Goal: Task Accomplishment & Management: Complete application form

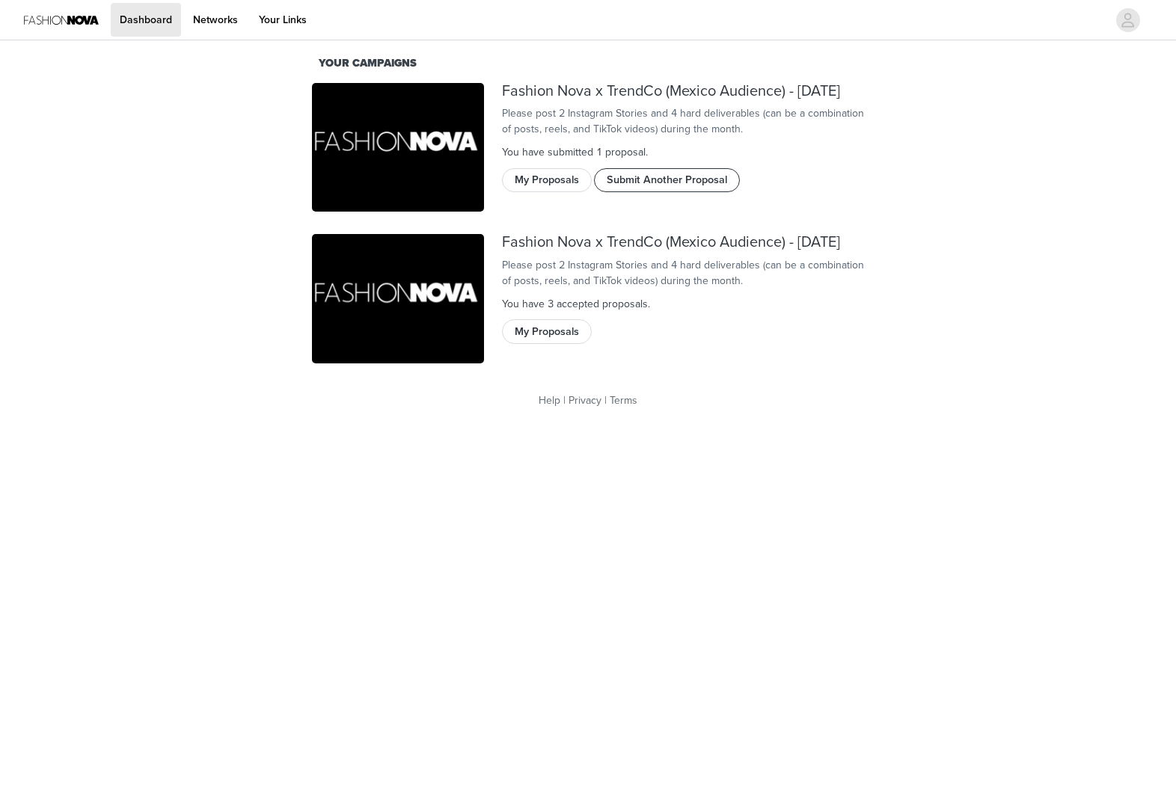
click at [629, 192] on button "Submit Another Proposal" at bounding box center [667, 180] width 146 height 24
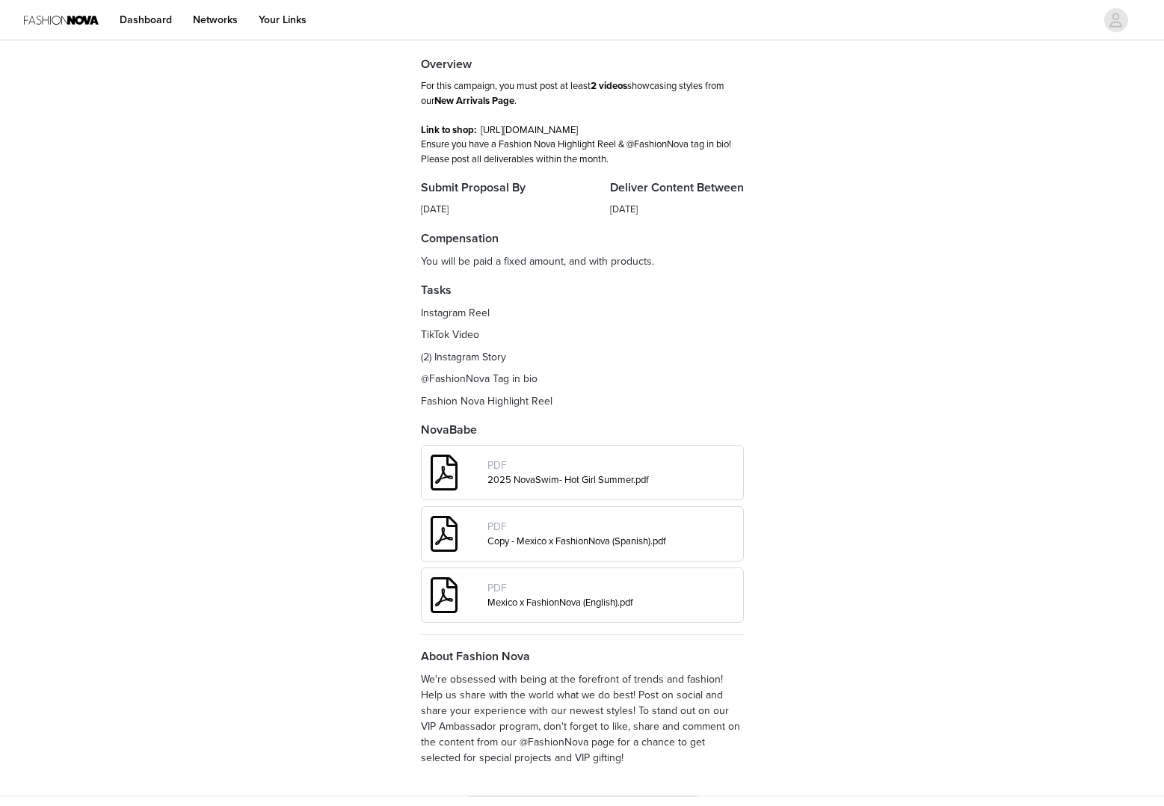
scroll to position [168, 0]
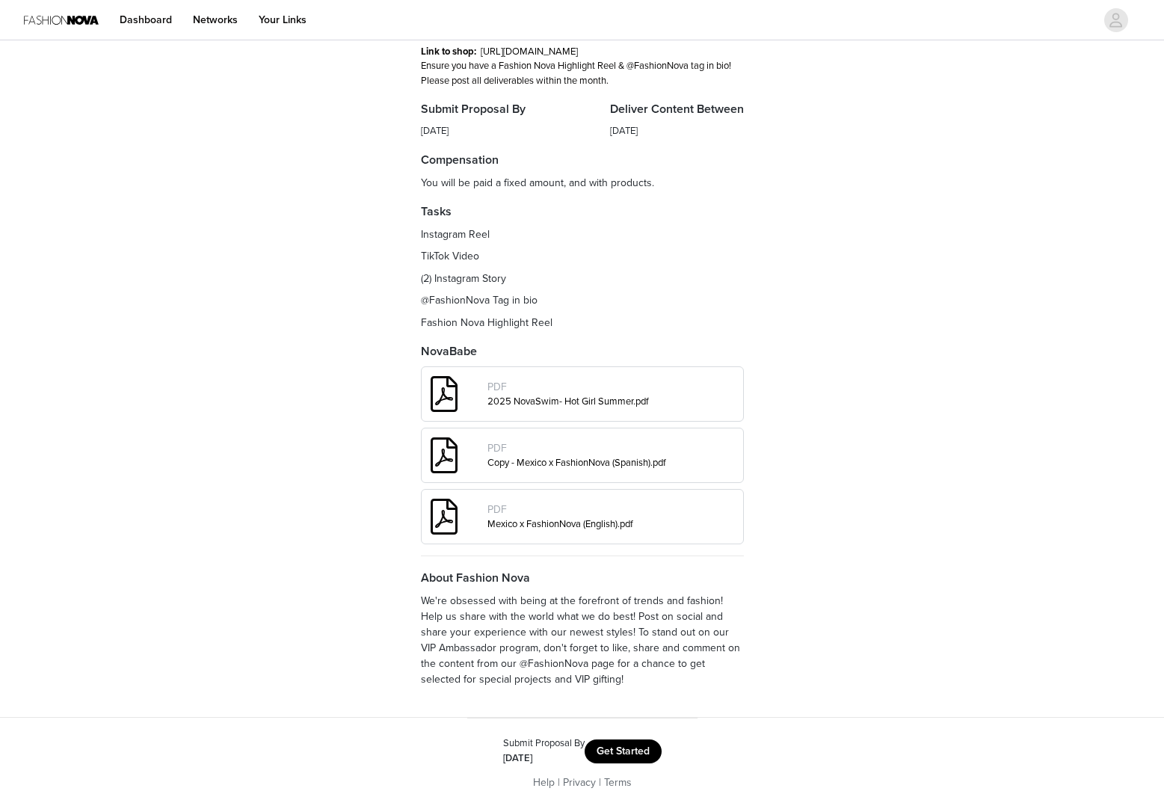
click at [675, 752] on div "Submit Proposal By Sep 7, 2025 Get Started" at bounding box center [582, 751] width 194 height 29
click at [630, 749] on button "Get Started" at bounding box center [623, 752] width 77 height 24
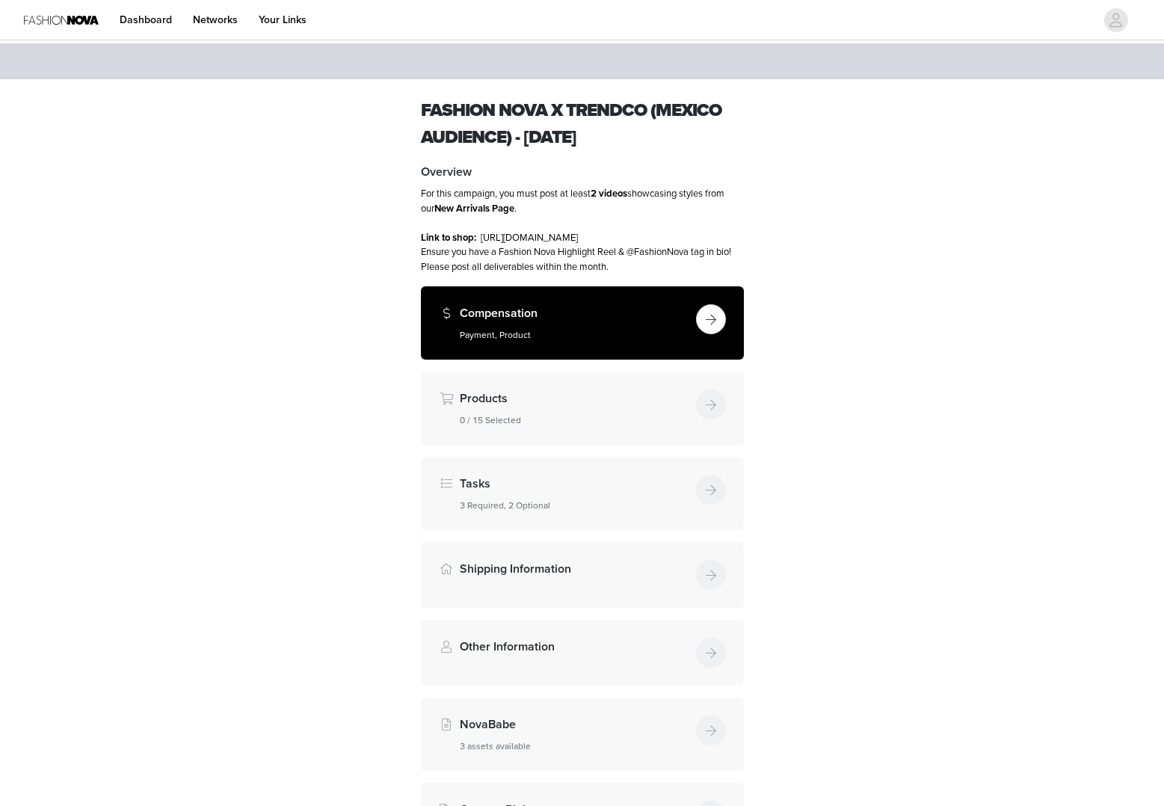
click at [543, 355] on div "Compensation Payment, Product" at bounding box center [582, 322] width 323 height 73
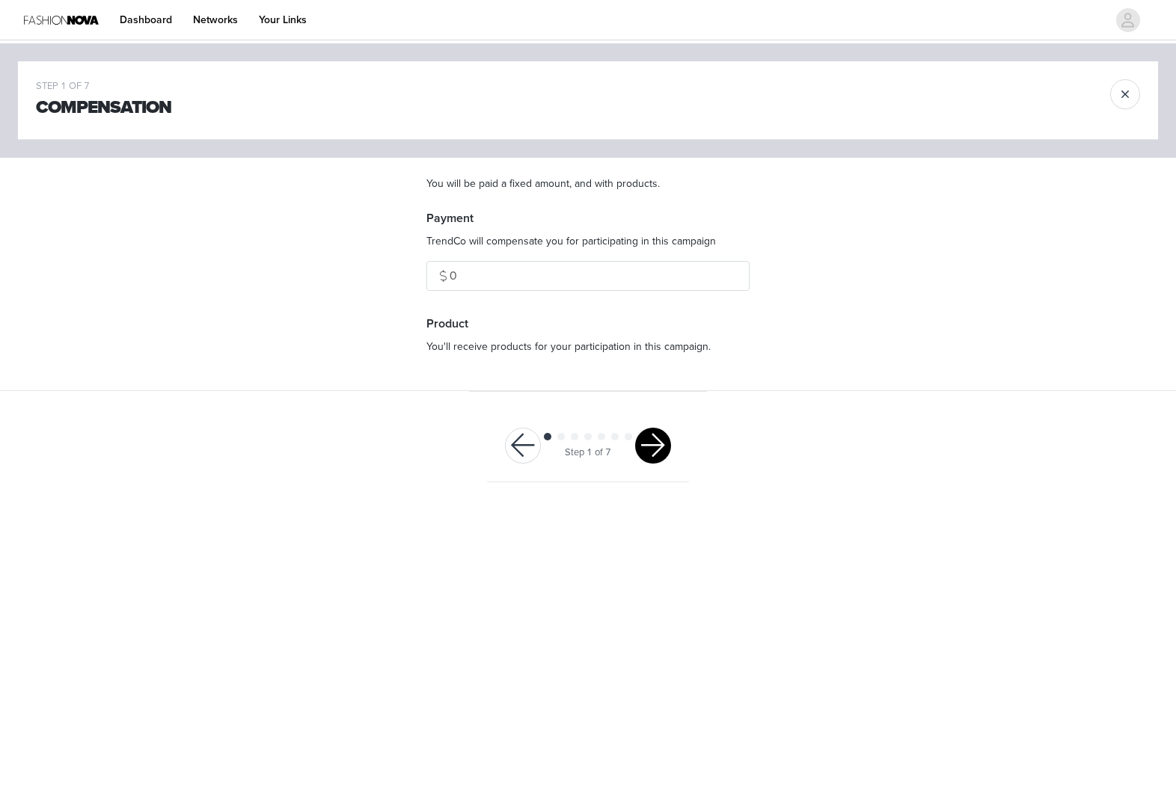
click at [668, 466] on div "Step 1 of 7" at bounding box center [588, 446] width 202 height 73
click at [644, 437] on button "button" at bounding box center [653, 446] width 36 height 36
click at [648, 438] on div at bounding box center [653, 446] width 36 height 36
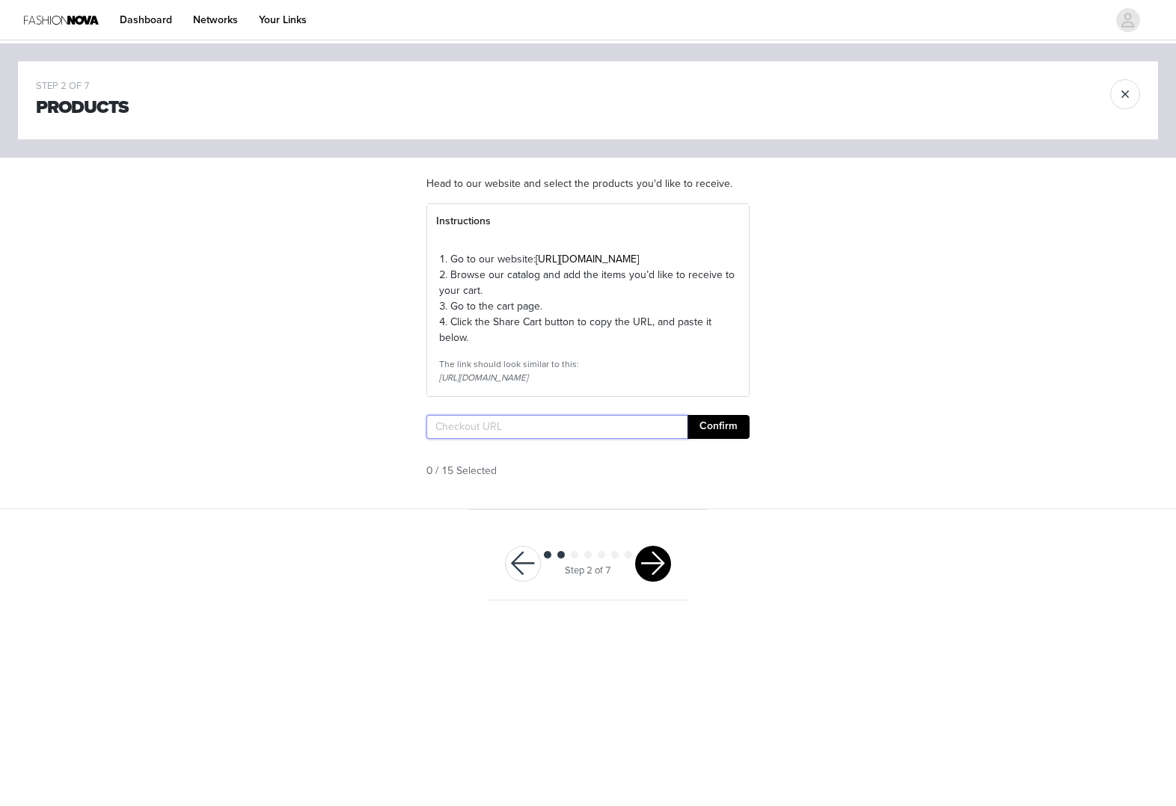
click at [642, 439] on input "text" at bounding box center [556, 427] width 261 height 24
paste input "https://www.fashionnova.com/pages/shared-cart/39295047270524:1,39297648427132:1…"
type input "https://www.fashionnova.com/pages/shared-cart/39295047270524:1,39297648427132:1…"
click at [723, 439] on button "Confirm" at bounding box center [718, 427] width 62 height 24
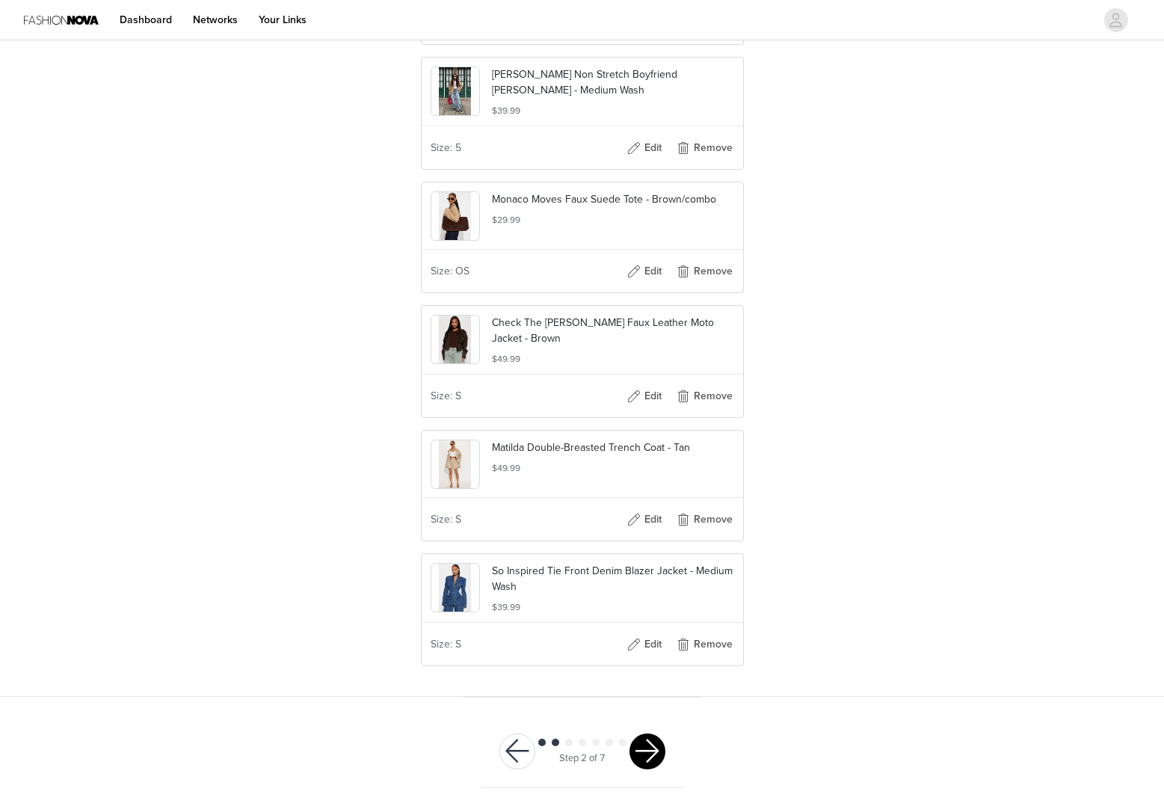
scroll to position [707, 0]
click at [643, 748] on button "button" at bounding box center [648, 752] width 36 height 36
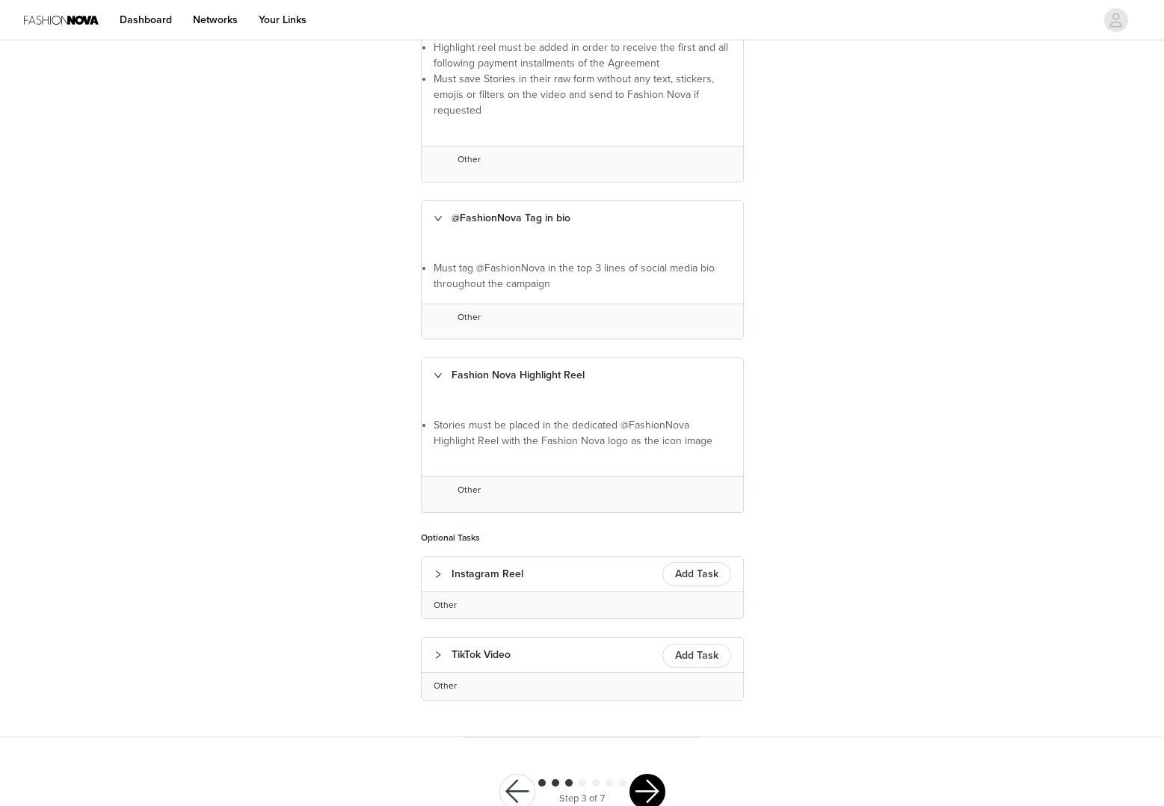
scroll to position [605, 0]
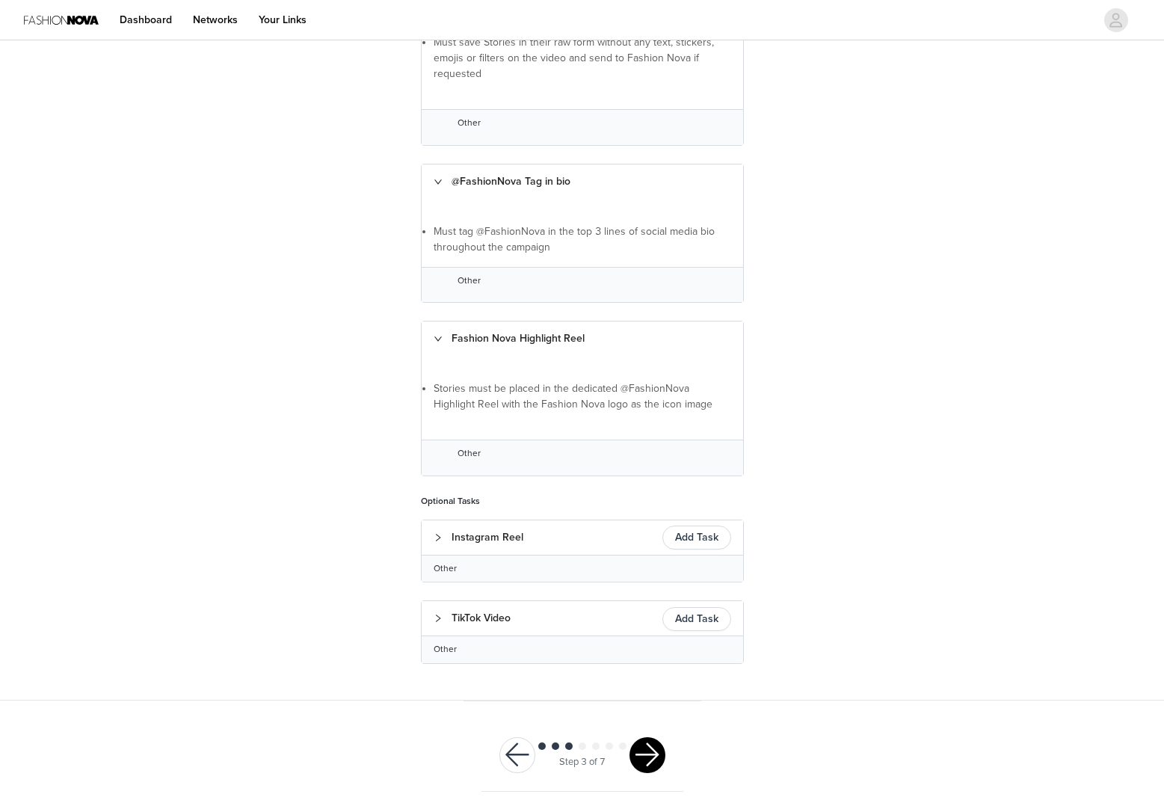
click at [660, 737] on div at bounding box center [648, 755] width 36 height 36
click at [659, 741] on button "button" at bounding box center [648, 755] width 36 height 36
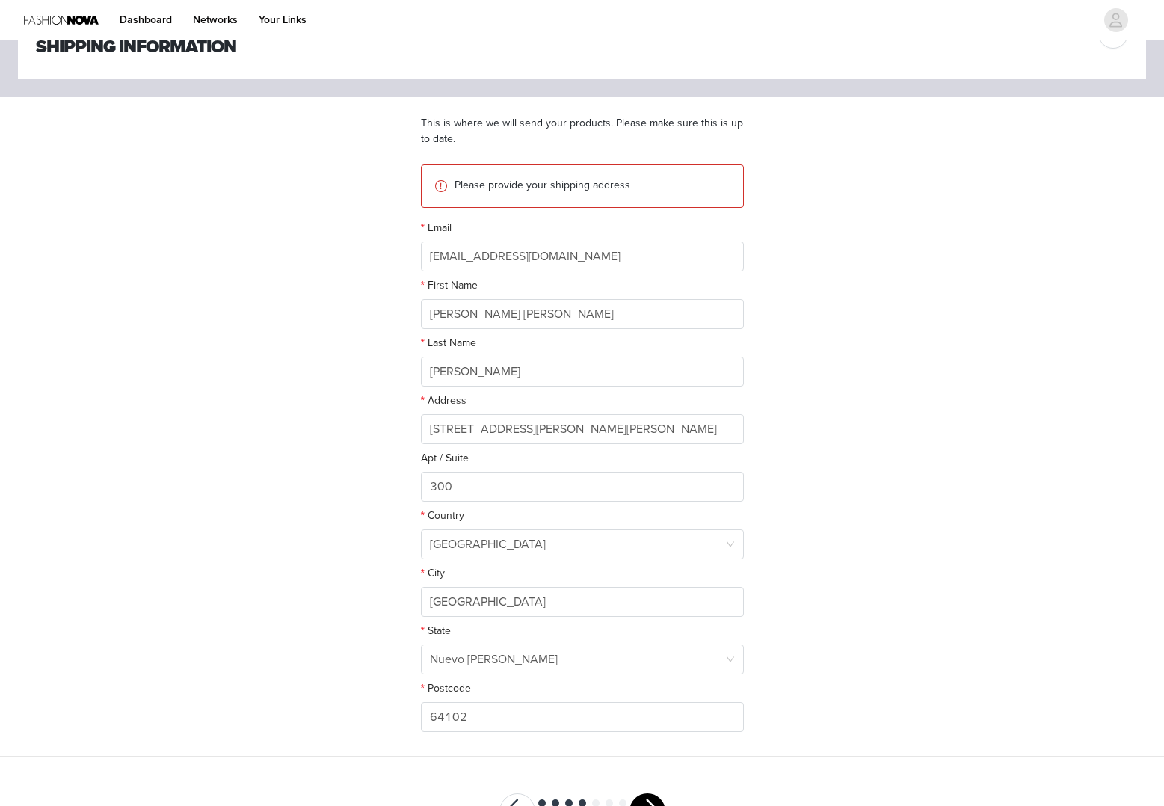
scroll to position [120, 0]
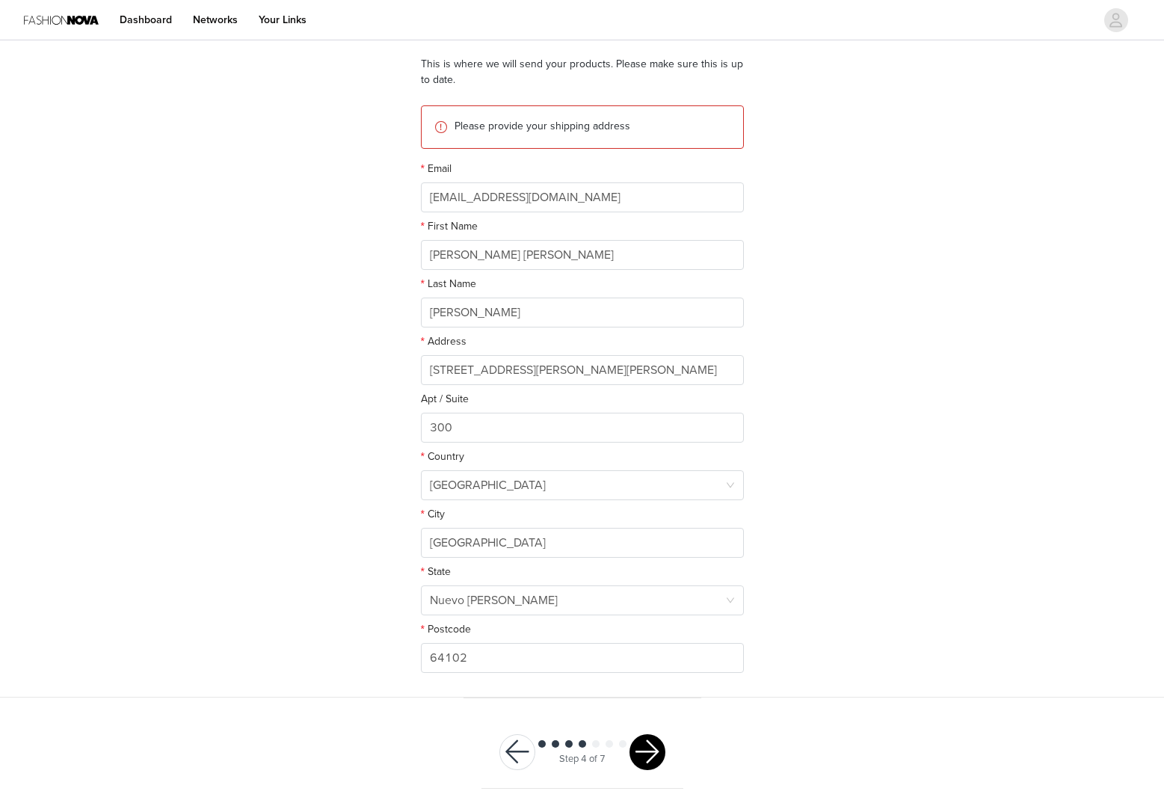
click at [652, 737] on button "button" at bounding box center [648, 752] width 36 height 36
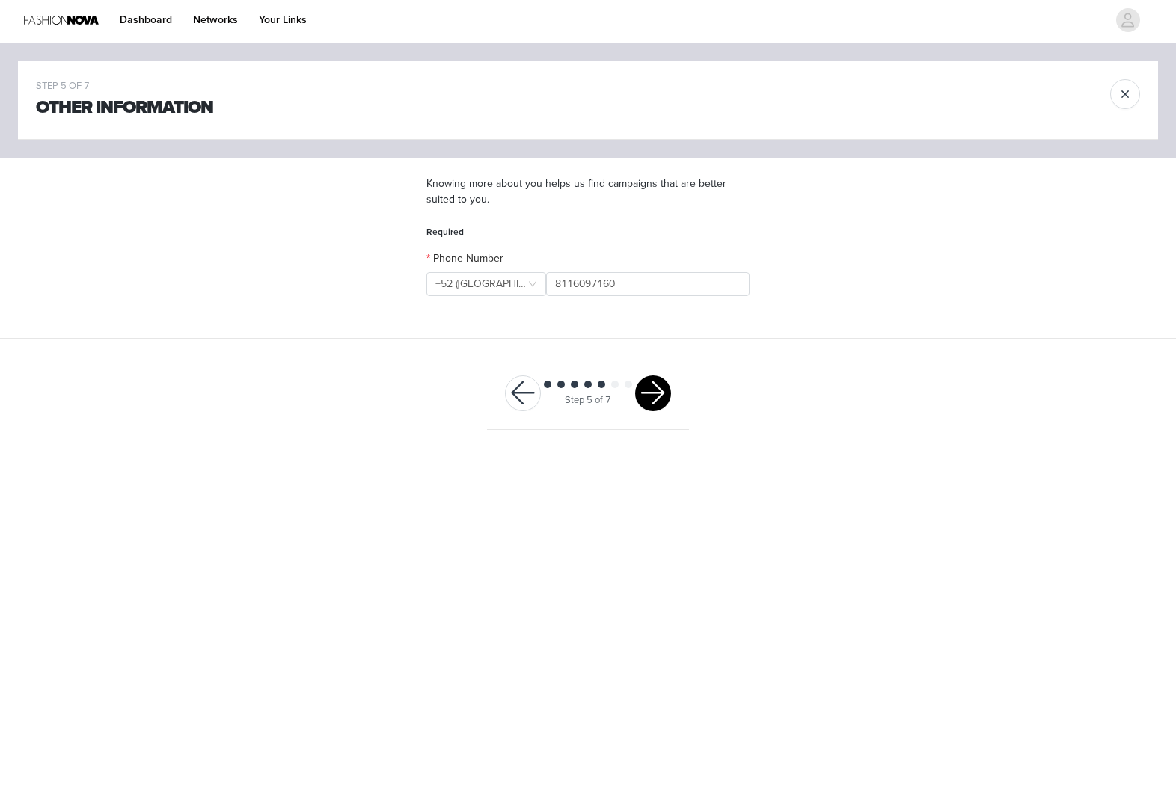
click at [651, 392] on button "button" at bounding box center [653, 393] width 36 height 36
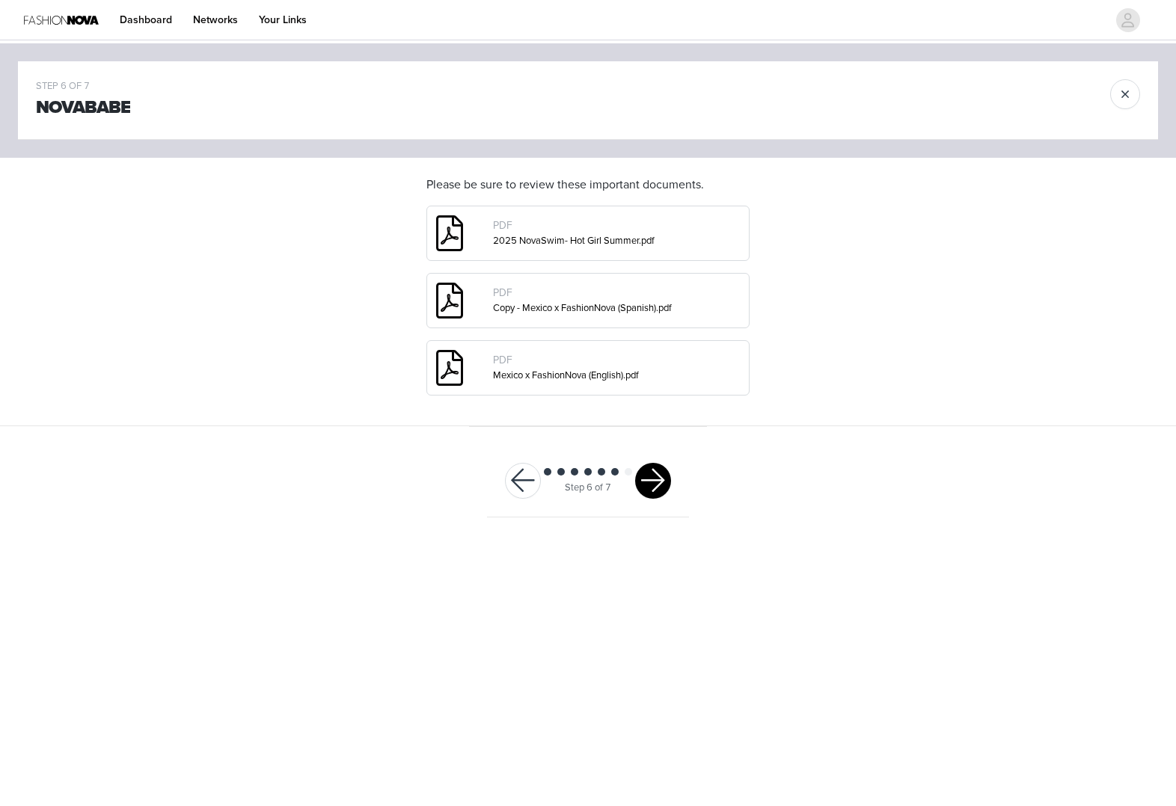
click at [671, 464] on div "Step 6 of 7" at bounding box center [588, 481] width 202 height 73
click at [666, 475] on button "button" at bounding box center [653, 481] width 36 height 36
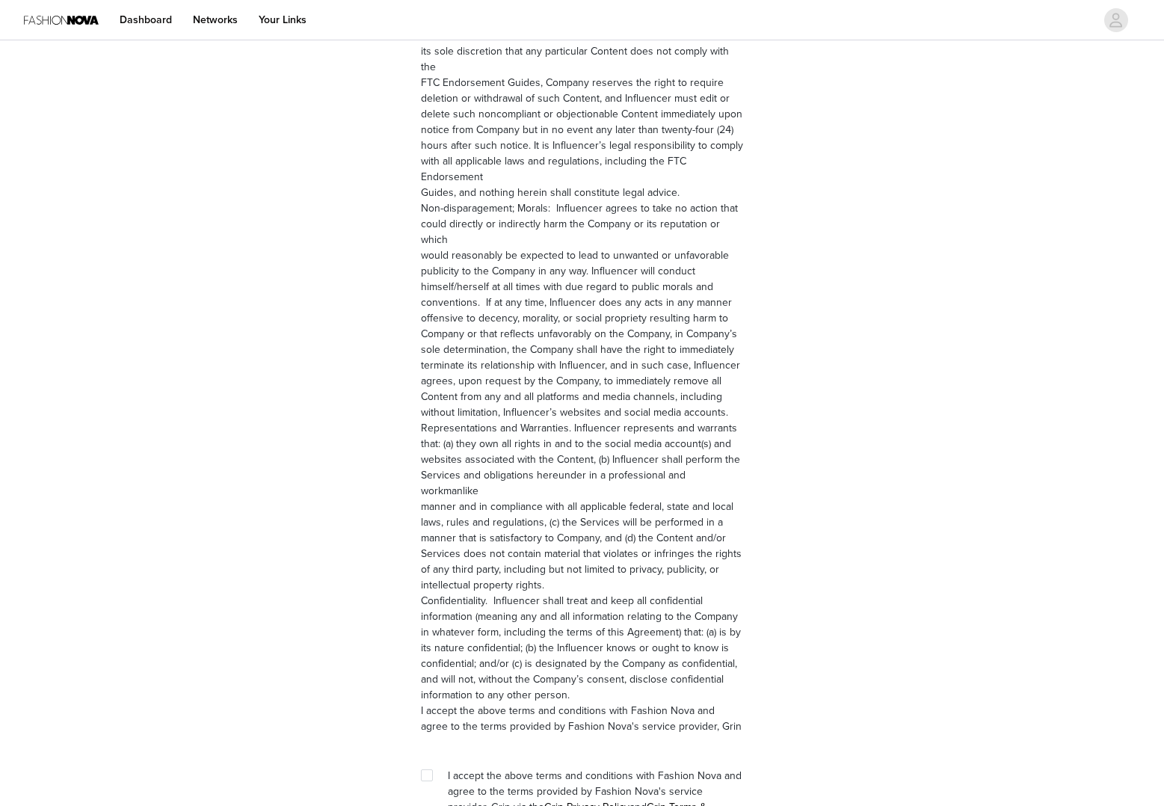
scroll to position [1842, 0]
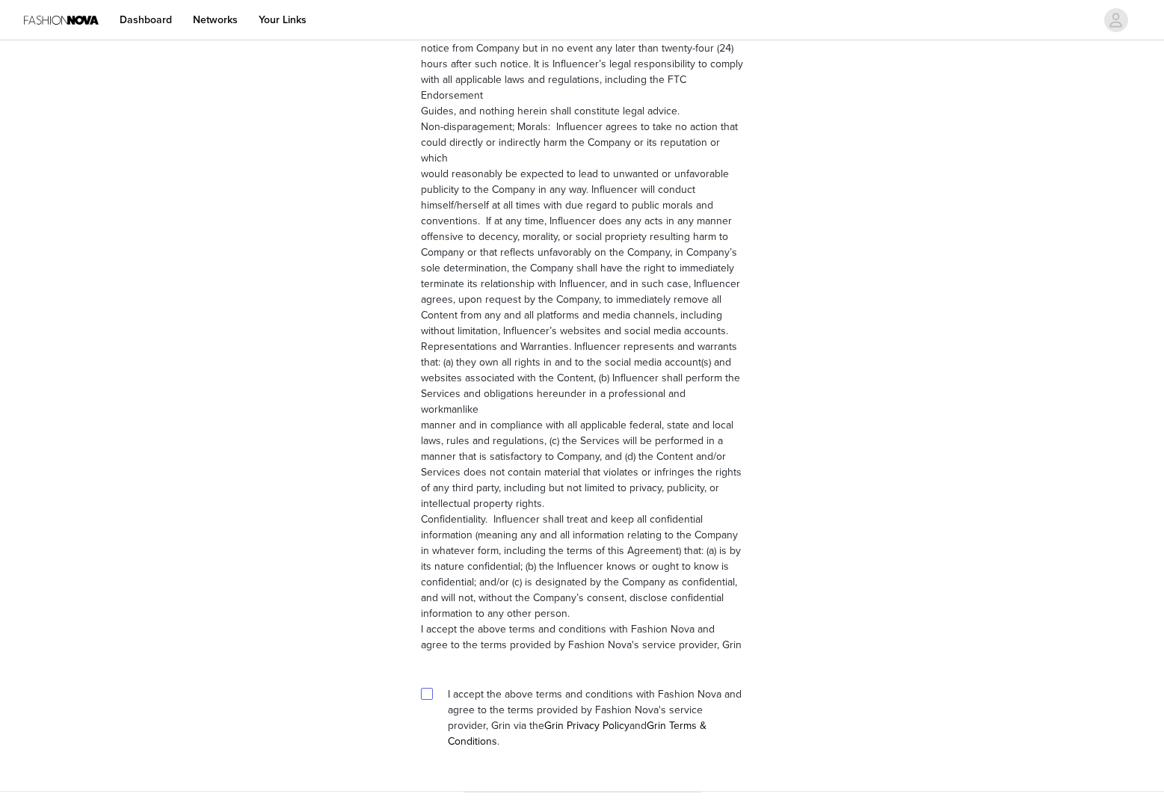
click at [425, 688] on input "checkbox" at bounding box center [426, 693] width 10 height 10
checkbox input "true"
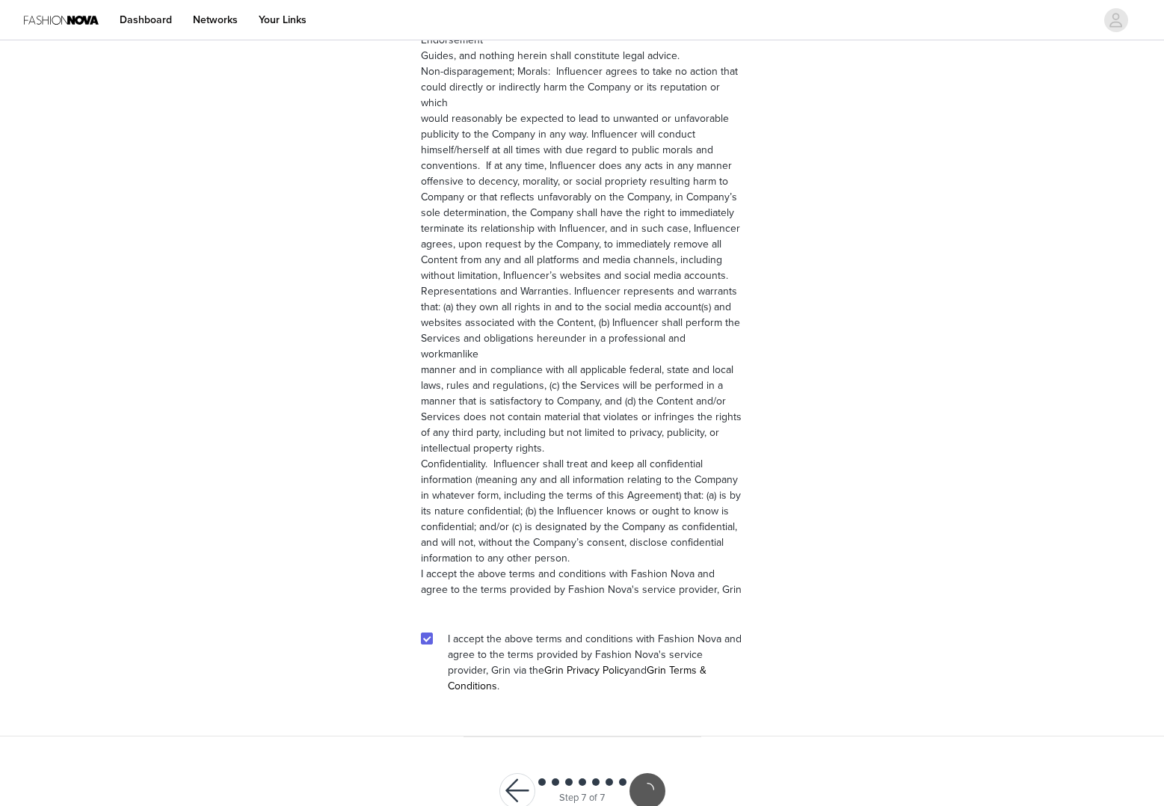
scroll to position [1786, 0]
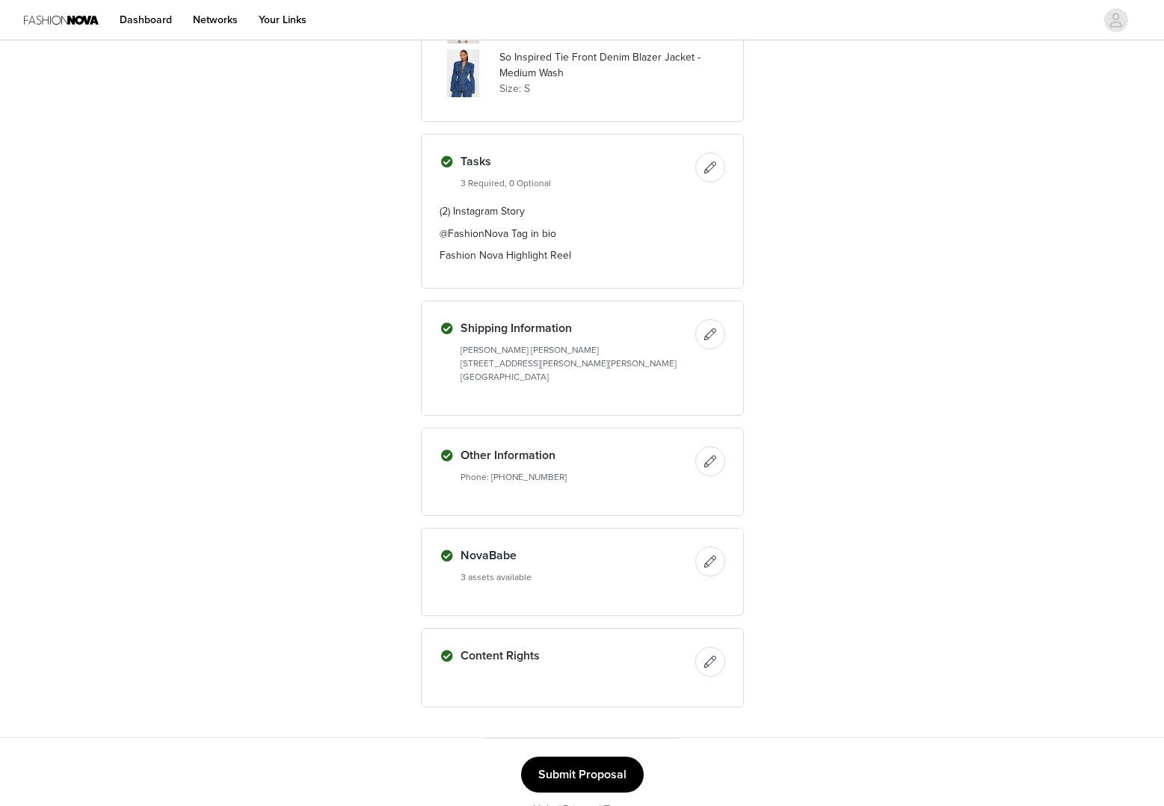
scroll to position [771, 0]
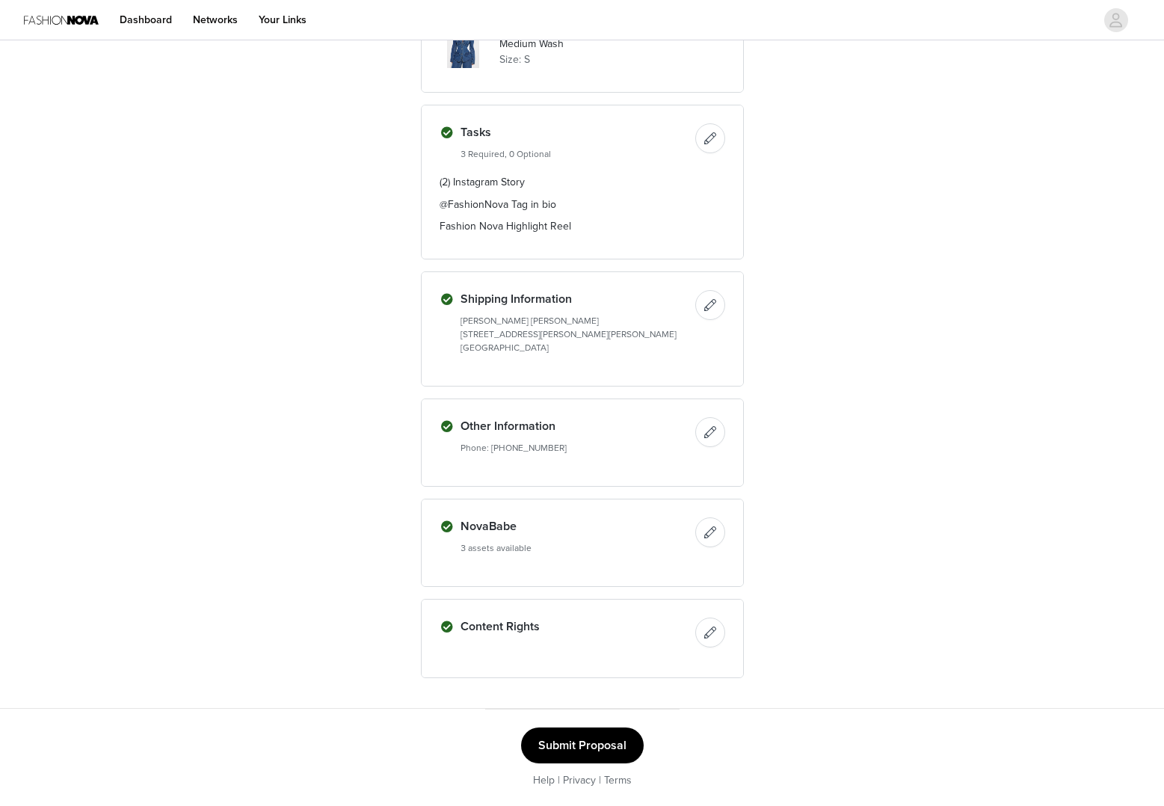
click at [588, 731] on button "Submit Proposal" at bounding box center [582, 746] width 123 height 36
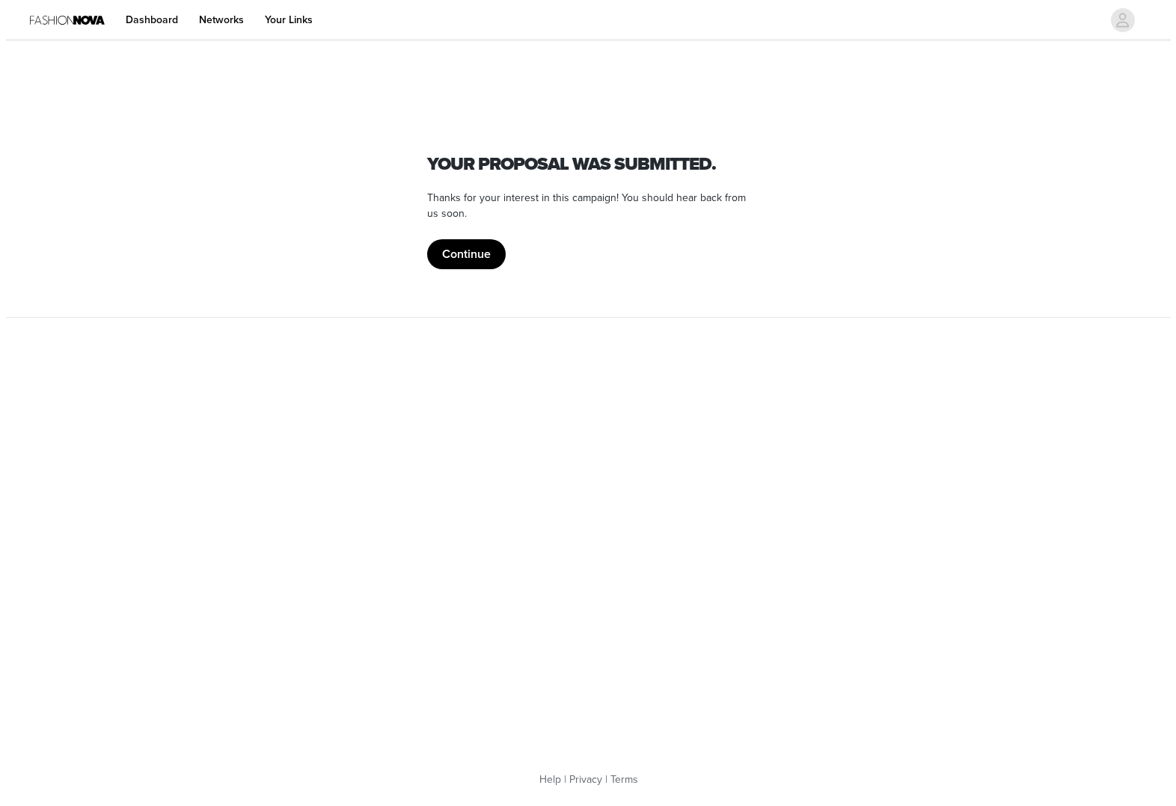
scroll to position [0, 0]
click at [482, 274] on section "Fashion Nova Your proposal was submitted. Thanks for your interest in this camp…" at bounding box center [587, 180] width 359 height 274
click at [482, 252] on button "Continue" at bounding box center [465, 254] width 79 height 30
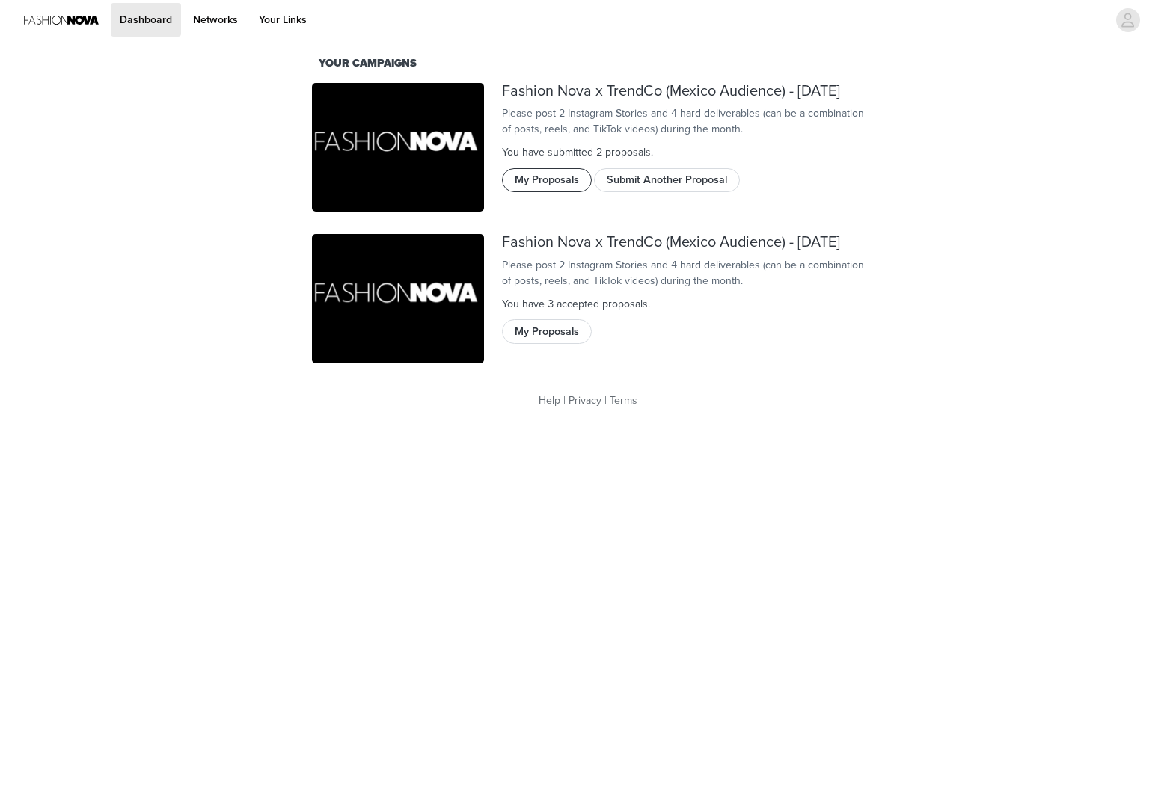
click at [583, 192] on button "My Proposals" at bounding box center [547, 180] width 90 height 24
